Goal: Task Accomplishment & Management: Use online tool/utility

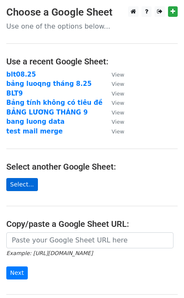
click at [32, 184] on link "Select..." at bounding box center [22, 184] width 32 height 13
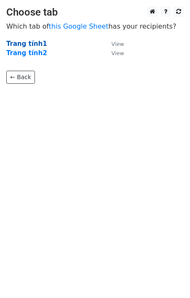
click at [21, 45] on strong "Trang tính1" at bounding box center [26, 44] width 41 height 8
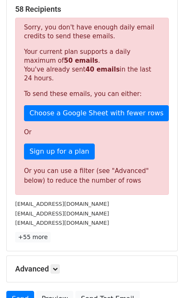
scroll to position [168, 0]
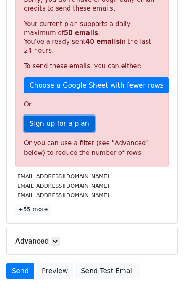
click at [35, 116] on link "Sign up for a plan" at bounding box center [59, 124] width 71 height 16
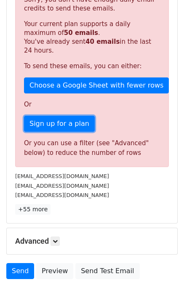
scroll to position [0, 0]
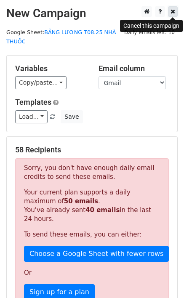
click at [170, 12] on link at bounding box center [173, 11] width 10 height 11
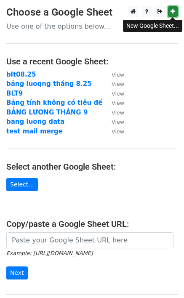
click at [173, 14] on icon at bounding box center [173, 11] width 5 height 6
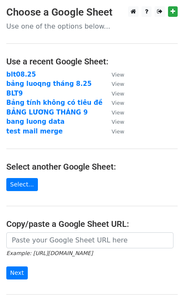
scroll to position [84, 0]
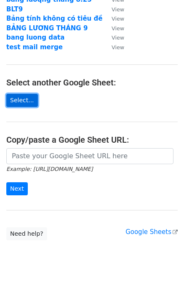
click at [16, 99] on link "Select..." at bounding box center [22, 100] width 32 height 13
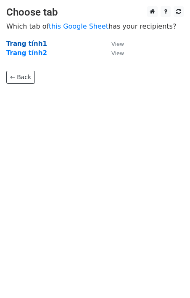
click at [36, 45] on strong "Trang tính1" at bounding box center [26, 44] width 41 height 8
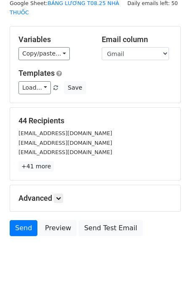
scroll to position [29, 0]
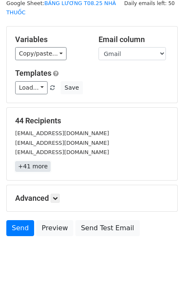
click at [27, 161] on link "+41 more" at bounding box center [32, 166] width 35 height 11
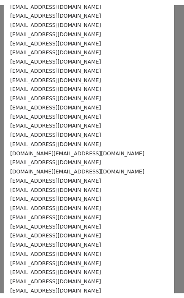
scroll to position [0, 0]
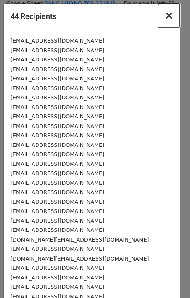
click at [165, 17] on span "×" at bounding box center [169, 16] width 8 height 12
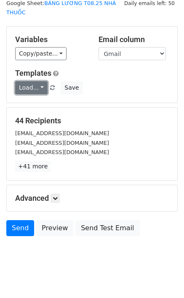
click at [32, 81] on link "Load..." at bounding box center [31, 87] width 32 height 13
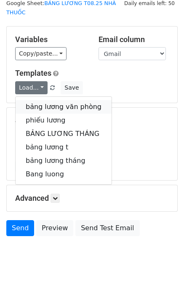
click at [37, 100] on link "bảng lương văn phòng" at bounding box center [64, 106] width 96 height 13
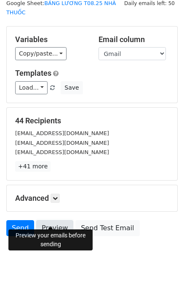
click at [58, 220] on link "Preview" at bounding box center [54, 228] width 37 height 16
click at [60, 220] on link "Preview" at bounding box center [54, 228] width 37 height 16
click at [61, 220] on link "Preview" at bounding box center [54, 228] width 37 height 16
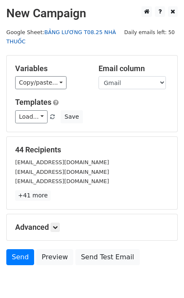
click at [113, 33] on link "BẢNG LƯƠNG T08.25 NHÀ THUỐC" at bounding box center [60, 37] width 109 height 16
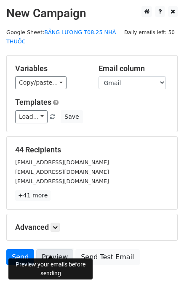
click at [52, 249] on link "Preview" at bounding box center [54, 257] width 37 height 16
click at [54, 249] on link "Preview" at bounding box center [54, 257] width 37 height 16
click at [50, 249] on link "Preview" at bounding box center [54, 257] width 37 height 16
click at [45, 251] on link "Preview" at bounding box center [54, 257] width 37 height 16
click at [60, 249] on link "Preview" at bounding box center [54, 257] width 37 height 16
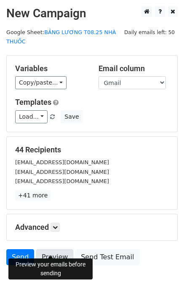
click at [56, 249] on link "Preview" at bounding box center [54, 257] width 37 height 16
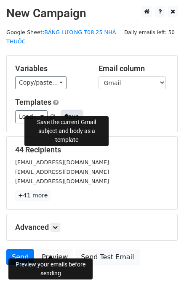
click at [62, 110] on button "Save" at bounding box center [72, 116] width 22 height 13
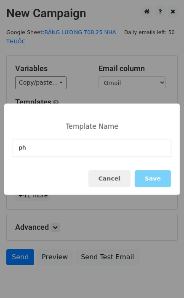
type input "p"
type input "Phiếu lương nhà thuốc"
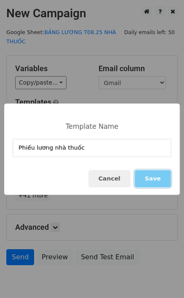
click at [155, 176] on button "Save" at bounding box center [153, 178] width 36 height 17
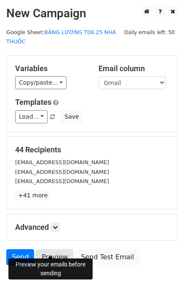
click at [48, 249] on link "Preview" at bounding box center [54, 257] width 37 height 16
